Goal: Task Accomplishment & Management: Use online tool/utility

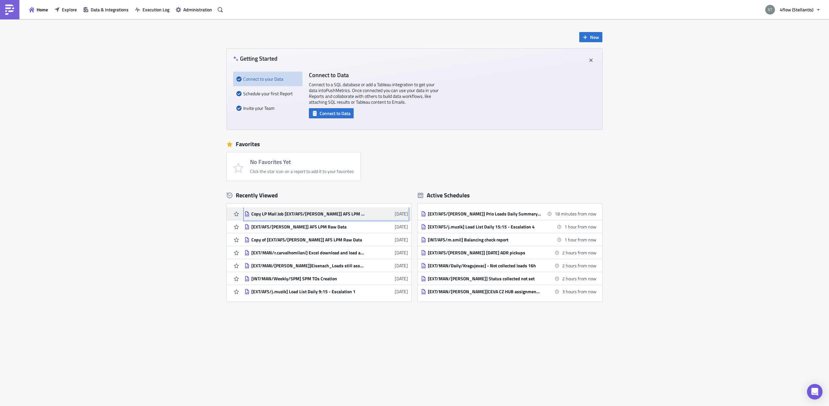
click at [300, 213] on div "Copy LP Mail Job [EXT/AFS/[PERSON_NAME]] AFS LPM Raw Data" at bounding box center [307, 214] width 113 height 6
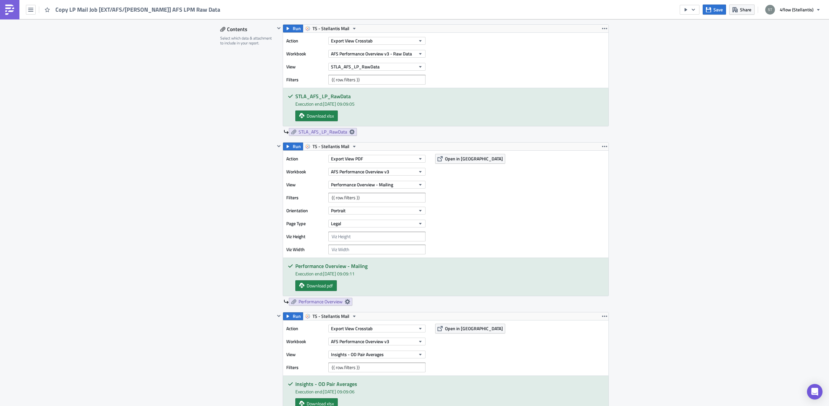
scroll to position [163, 0]
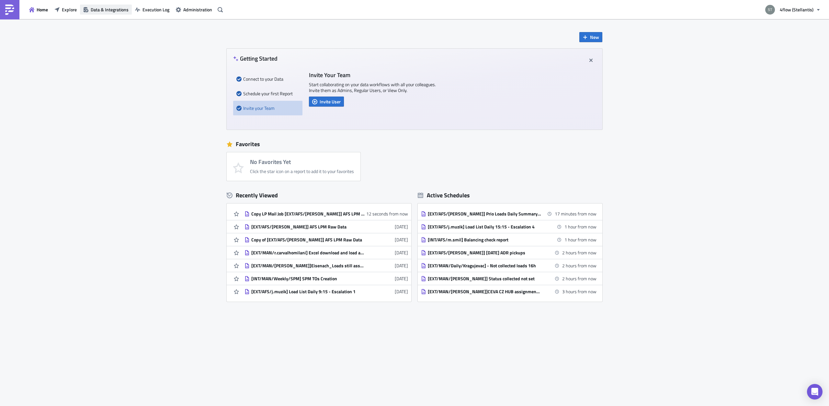
click at [111, 14] on button "Data & Integrations" at bounding box center [106, 10] width 52 height 10
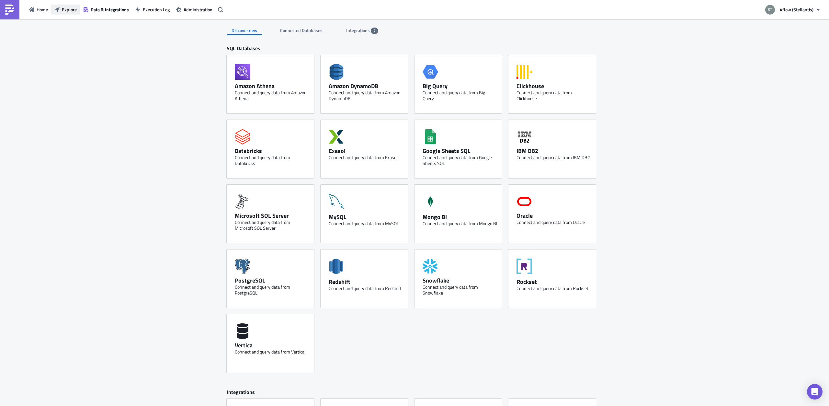
click at [61, 7] on button "Explore" at bounding box center [65, 10] width 29 height 10
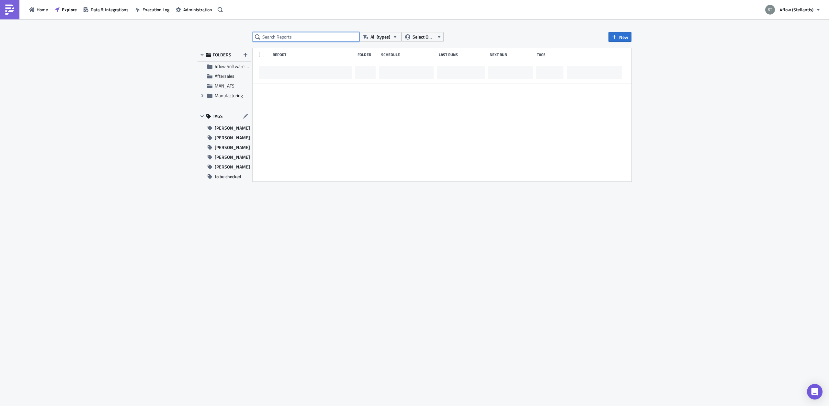
click at [287, 40] on input "text" at bounding box center [305, 37] width 107 height 10
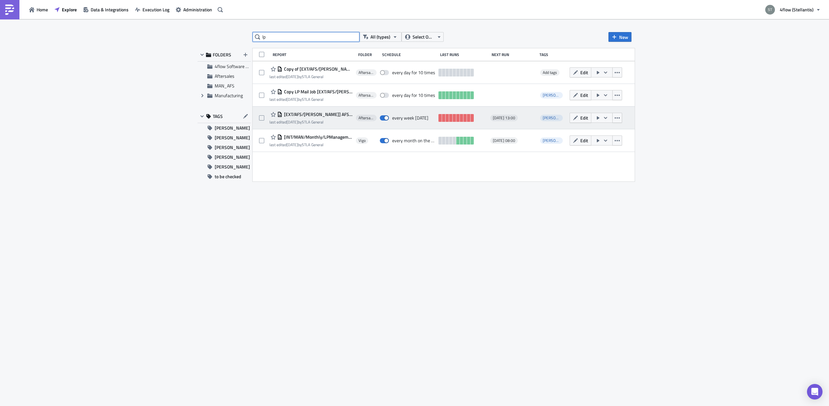
type input "lp"
click at [316, 109] on div "[EXT/AFS/[PERSON_NAME]] AFS LPM Raw Data last edited [DATE] by STLA General Aft…" at bounding box center [443, 118] width 382 height 23
click at [317, 113] on span "[EXT/AFS/[PERSON_NAME]] AFS LPM Raw Data" at bounding box center [317, 114] width 70 height 6
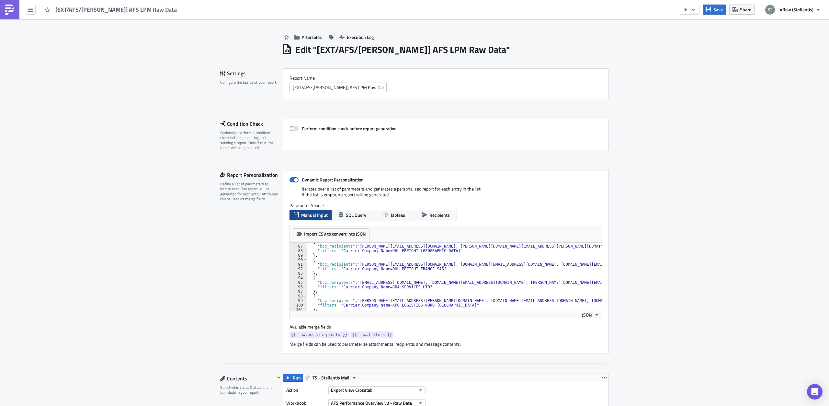
scroll to position [388, 0]
drag, startPoint x: 317, startPoint y: 263, endPoint x: 440, endPoint y: 268, distance: 123.7
click at [440, 268] on div "{ "bcc_recipients" : "[PERSON_NAME][EMAIL_ADDRESS][DOMAIN_NAME], [PERSON_NAME][…" at bounding box center [822, 277] width 1030 height 77
type textarea ""bcc_recipients": "[PERSON_NAME][EMAIL_ADDRESS][DOMAIN_NAME], [DOMAIN_NAME][EMA…"
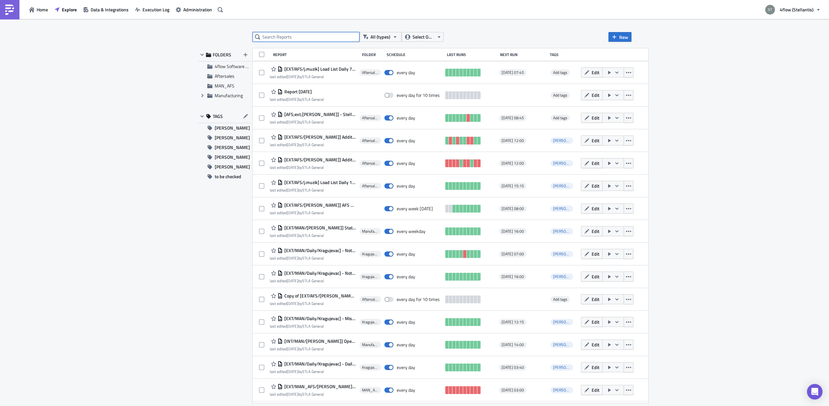
click at [274, 39] on input "text" at bounding box center [305, 37] width 107 height 10
type input "lp"
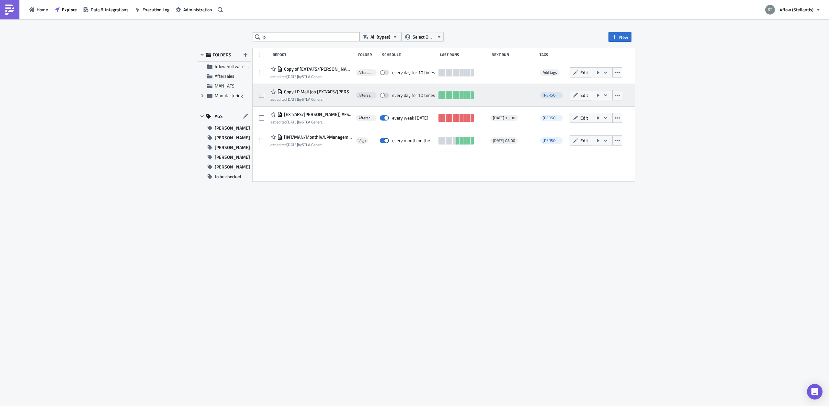
click at [319, 96] on div "Copy LP Mail Job [EXT/AFS/[PERSON_NAME]] AFS LPM Raw Data last edited [DATE] by…" at bounding box center [310, 95] width 83 height 15
click at [319, 92] on span "Copy LP Mail Job [EXT/AFS/[PERSON_NAME]] AFS LPM Raw Data" at bounding box center [317, 92] width 70 height 6
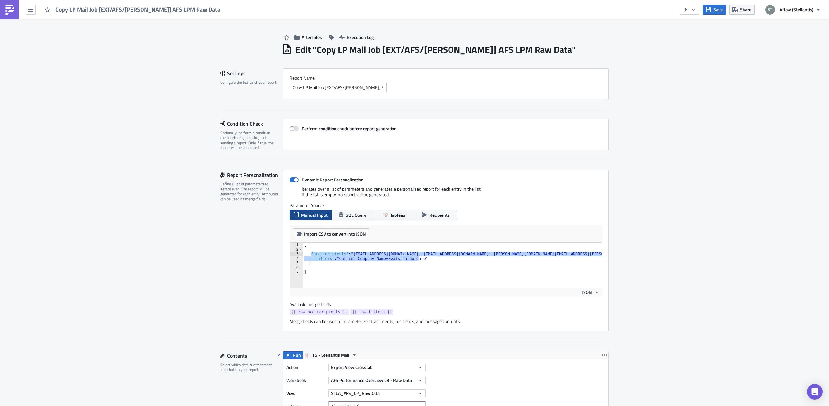
drag, startPoint x: 426, startPoint y: 257, endPoint x: 311, endPoint y: 252, distance: 115.0
click at [311, 252] on div "[ { "bcc_recipients" : "[EMAIL_ADDRESS][DOMAIN_NAME], [EMAIL_ADDRESS][DOMAIN_NA…" at bounding box center [452, 269] width 299 height 54
paste textarea ""filters": "Carrier Company Name=DHL FREIGHT FRANCE SAS"
drag, startPoint x: 400, startPoint y: 252, endPoint x: 552, endPoint y: 255, distance: 151.5
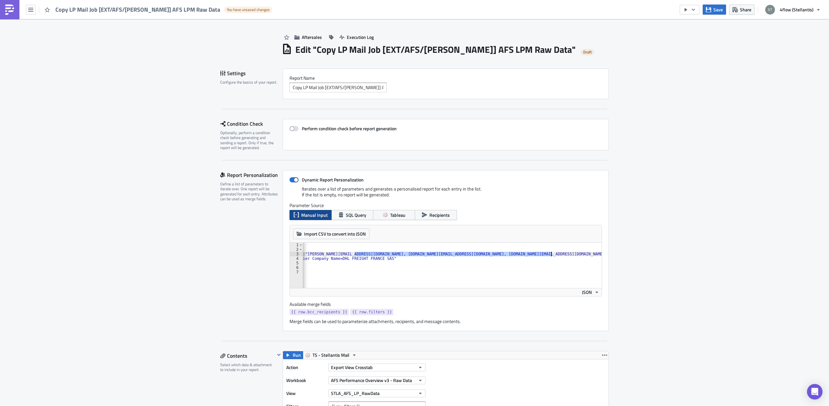
click at [552, 255] on div "[ { "bcc_recipients" : "[PERSON_NAME][EMAIL_ADDRESS][DOMAIN_NAME], [DOMAIN_NAME…" at bounding box center [429, 269] width 344 height 54
click at [442, 253] on div "[ { "bcc_recipients" : "[PERSON_NAME][EMAIL_ADDRESS][DOMAIN_NAME], [DOMAIN_NAME…" at bounding box center [452, 269] width 299 height 54
click at [471, 254] on div "[ { "bcc_recipients" : "[PERSON_NAME][EMAIL_ADDRESS][DOMAIN_NAME], [DOMAIN_NAME…" at bounding box center [452, 269] width 299 height 54
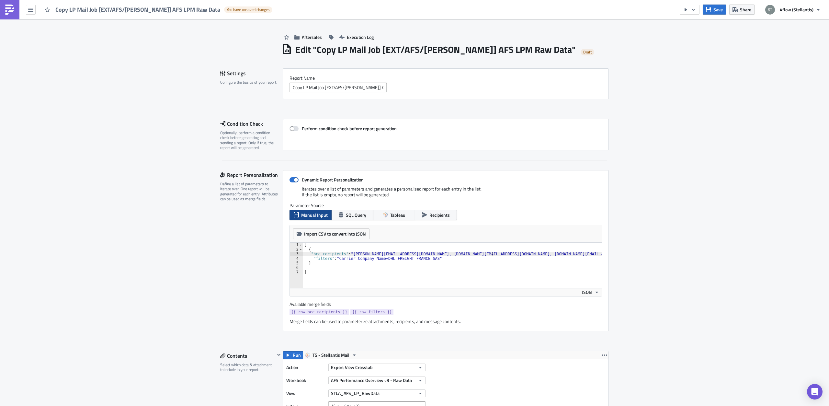
drag, startPoint x: 351, startPoint y: 253, endPoint x: 357, endPoint y: 253, distance: 6.2
click at [351, 253] on div "[ { "bcc_recipients" : "[PERSON_NAME][EMAIL_ADDRESS][DOMAIN_NAME], [DOMAIN_NAME…" at bounding box center [452, 269] width 299 height 54
click at [398, 254] on div "[ { "bcc_recipients" : "[PERSON_NAME][EMAIL_ADDRESS][DOMAIN_NAME], [DOMAIN_NAME…" at bounding box center [452, 269] width 299 height 54
paste textarea "[PERSON_NAME][EMAIL_ADDRESS][DOMAIN_NAME]"
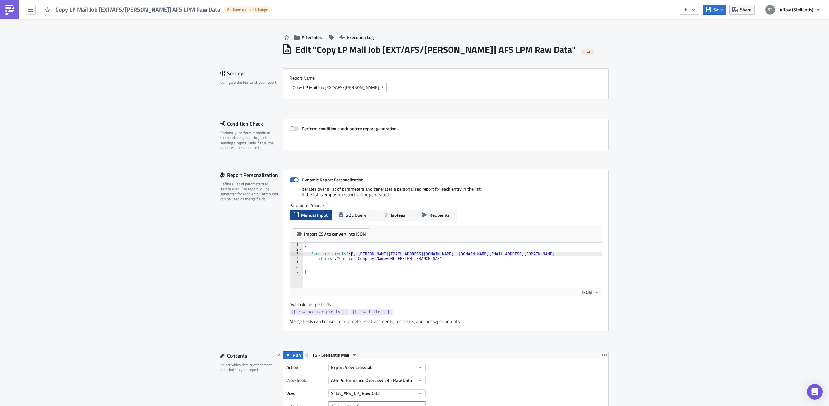
type textarea ""bcc_recipients": "[PERSON_NAME][EMAIL_ADDRESS][DOMAIN_NAME] , [DOMAIN_NAME][EM…"
click at [368, 269] on div "[ { "bcc_recipients" : "[PERSON_NAME][EMAIL_ADDRESS][DOMAIN_NAME] , [DOMAIN_NAM…" at bounding box center [452, 269] width 299 height 54
click at [402, 254] on div "[ { "bcc_recipients" : "[PERSON_NAME][EMAIL_ADDRESS][DOMAIN_NAME] , [DOMAIN_NAM…" at bounding box center [452, 269] width 299 height 54
click at [399, 253] on div "[ { "bcc_recipients" : "[PERSON_NAME][EMAIL_ADDRESS][DOMAIN_NAME] , [DOMAIN_NAM…" at bounding box center [452, 269] width 299 height 54
type textarea ""bcc_recipients": "[PERSON_NAME][EMAIL_ADDRESS][DOMAIN_NAME], [DOMAIN_NAME][EMA…"
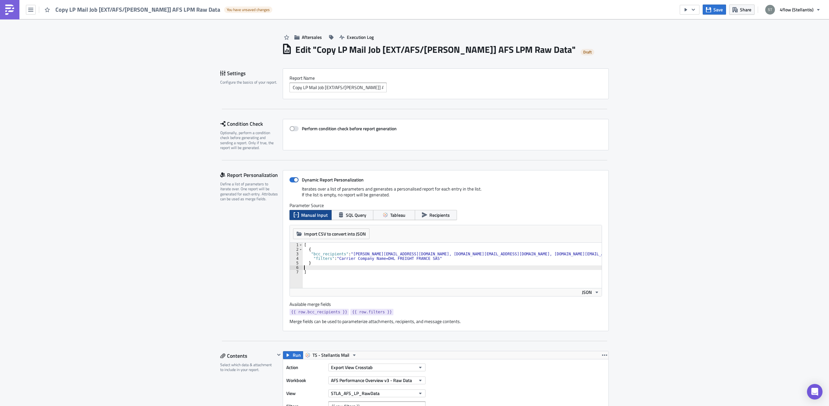
click at [390, 267] on div "[ { "bcc_recipients" : "[PERSON_NAME][EMAIL_ADDRESS][DOMAIN_NAME], [DOMAIN_NAME…" at bounding box center [452, 269] width 299 height 54
click at [442, 255] on div "[ { "bcc_recipients" : "[PERSON_NAME][EMAIL_ADDRESS][DOMAIN_NAME], [DOMAIN_NAME…" at bounding box center [452, 269] width 299 height 54
type textarea ""bcc_recipients": "[PERSON_NAME][EMAIL_ADDRESS][DOMAIN_NAME], [DOMAIN_NAME][EMA…"
click at [711, 10] on icon "button" at bounding box center [708, 9] width 5 height 5
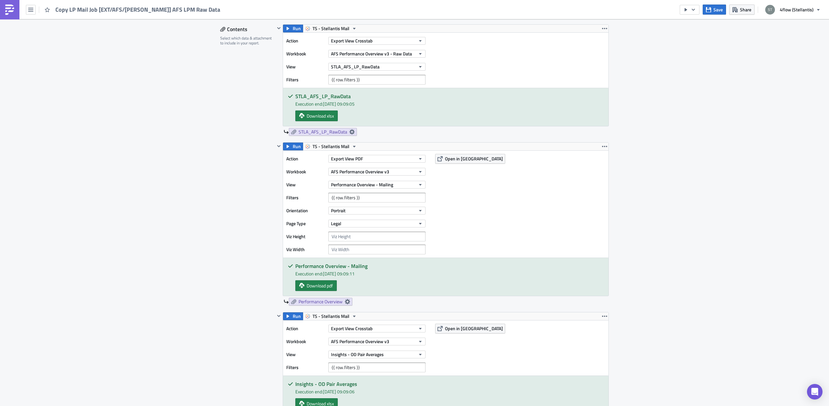
scroll to position [163, 0]
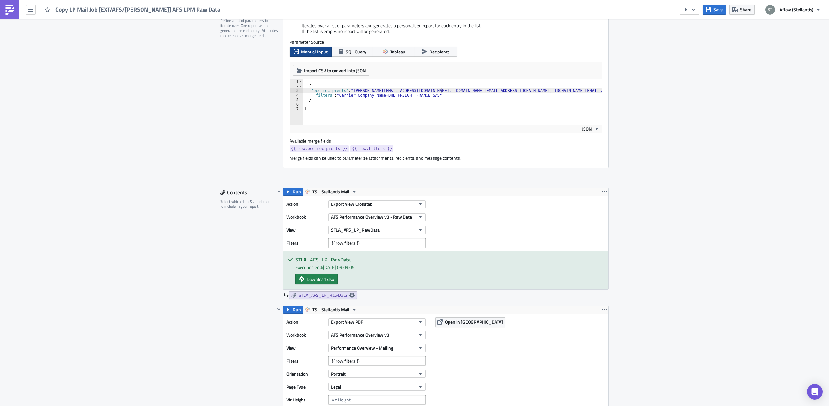
click at [365, 106] on div "[ { "bcc_recipients" : "[PERSON_NAME][EMAIL_ADDRESS][DOMAIN_NAME], [DOMAIN_NAME…" at bounding box center [452, 106] width 299 height 54
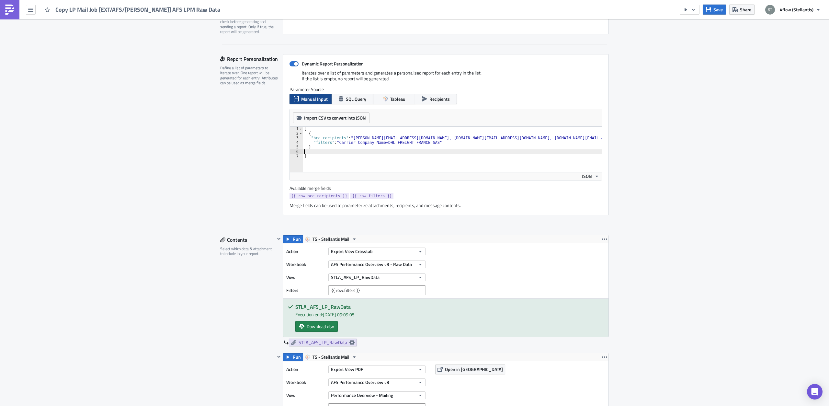
scroll to position [82, 0]
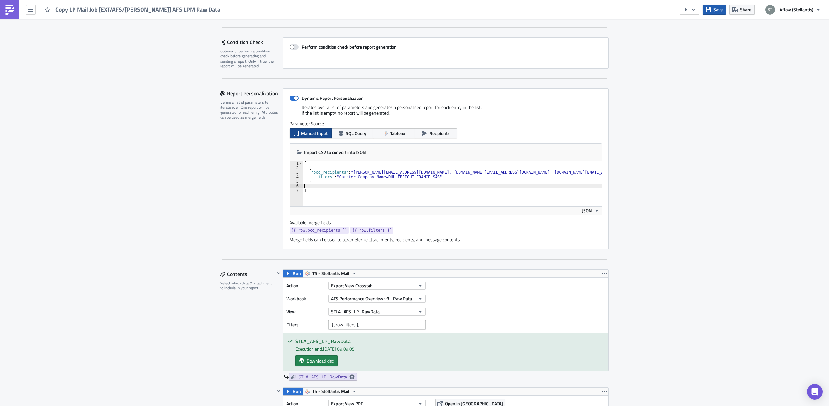
click at [721, 11] on span "Save" at bounding box center [717, 9] width 9 height 7
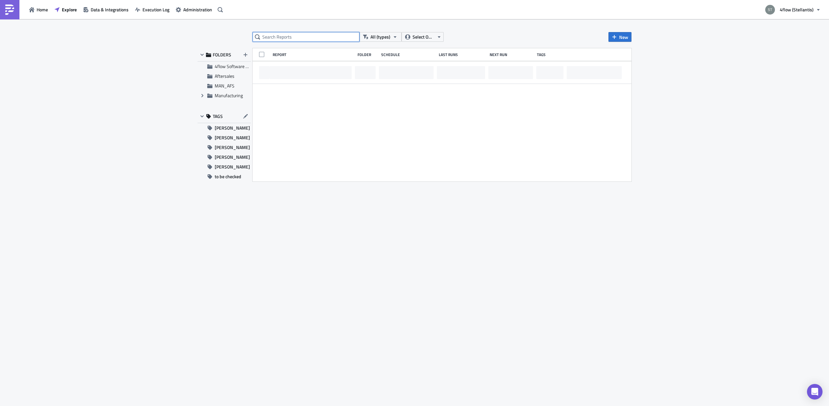
click at [283, 36] on input "text" at bounding box center [305, 37] width 107 height 10
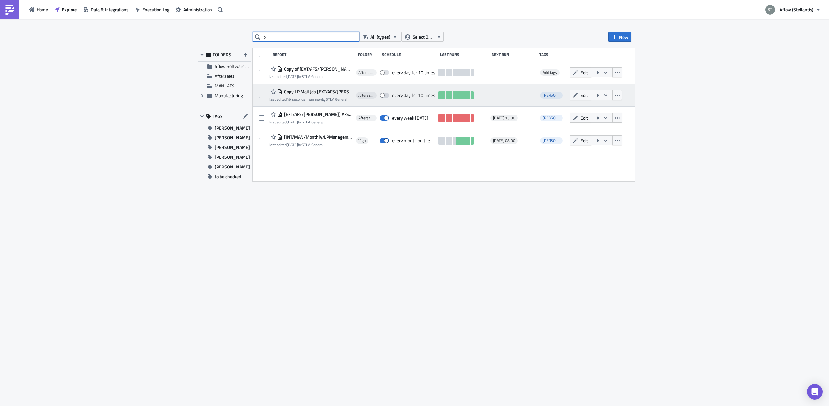
type input "lp"
click at [324, 91] on span "Copy LP Mail Job [EXT/AFS/[PERSON_NAME]] AFS LPM Raw Data" at bounding box center [317, 92] width 70 height 6
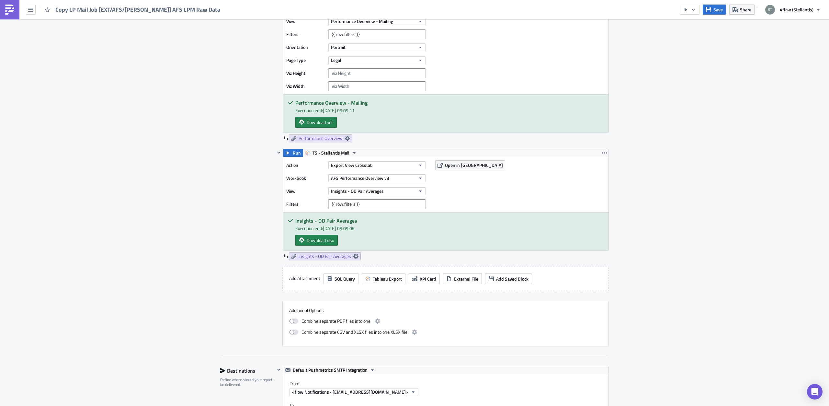
scroll to position [326, 0]
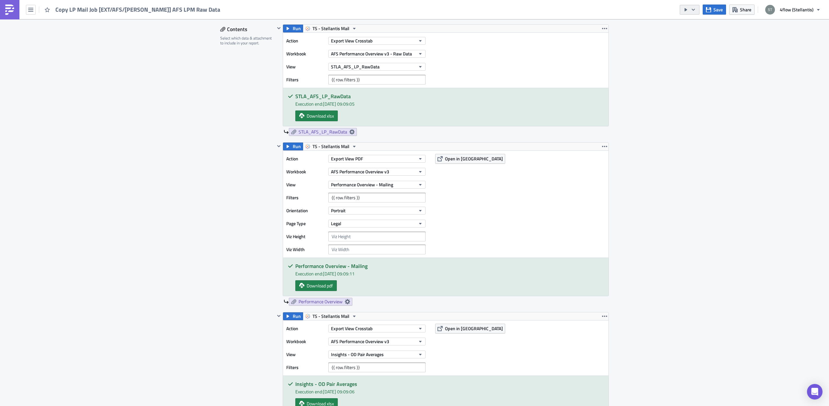
click at [688, 12] on button "button" at bounding box center [689, 10] width 20 height 10
click at [691, 36] on div "Run Report" at bounding box center [709, 35] width 50 height 6
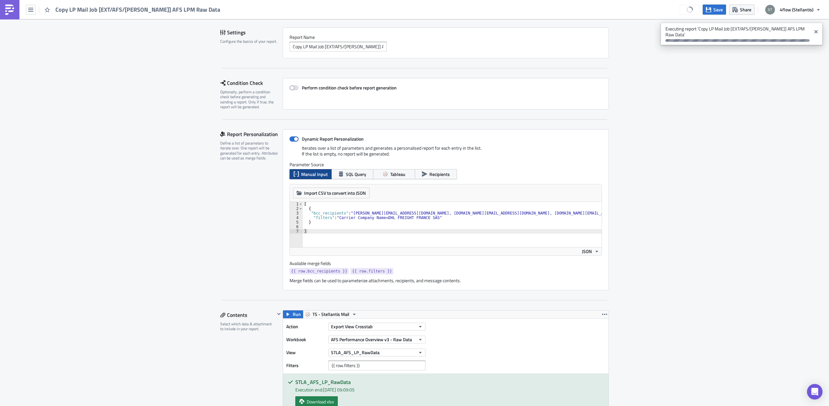
scroll to position [0, 0]
